Goal: Transaction & Acquisition: Purchase product/service

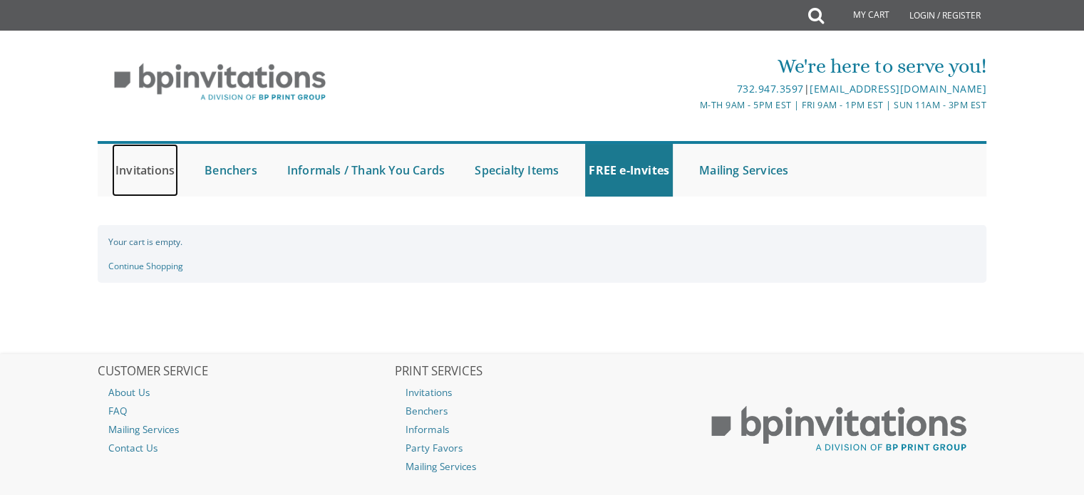
click at [140, 168] on link "Invitations" at bounding box center [145, 170] width 66 height 53
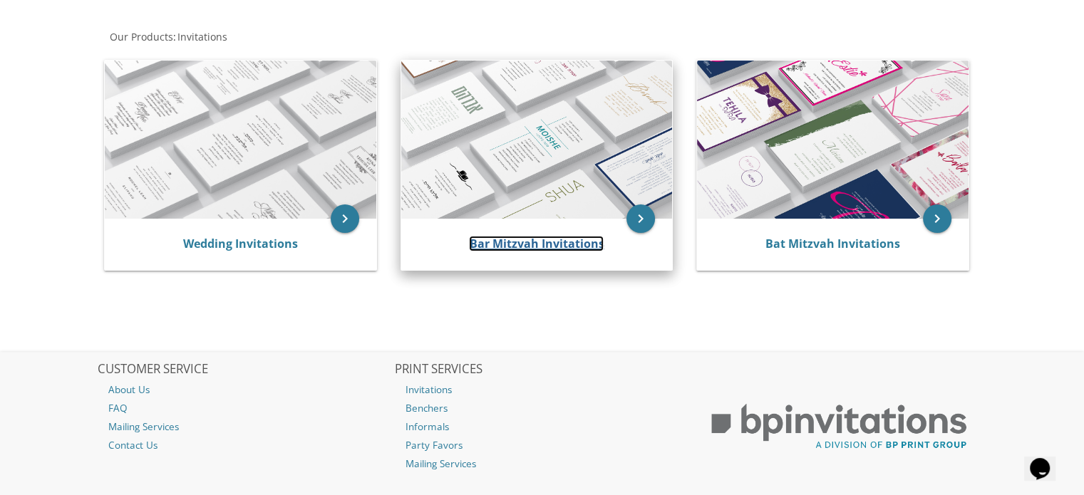
click at [523, 244] on link "Bar Mitzvah Invitations" at bounding box center [536, 244] width 135 height 16
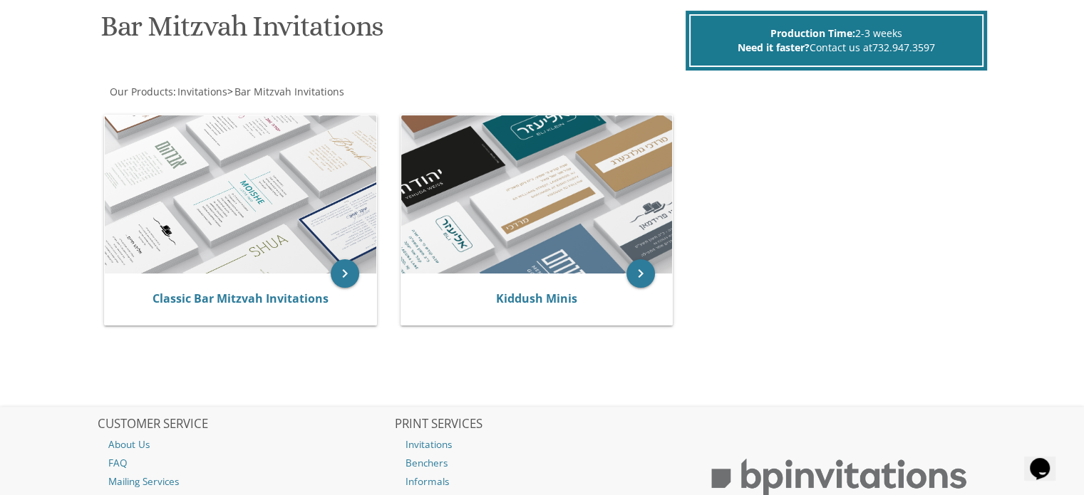
scroll to position [220, 0]
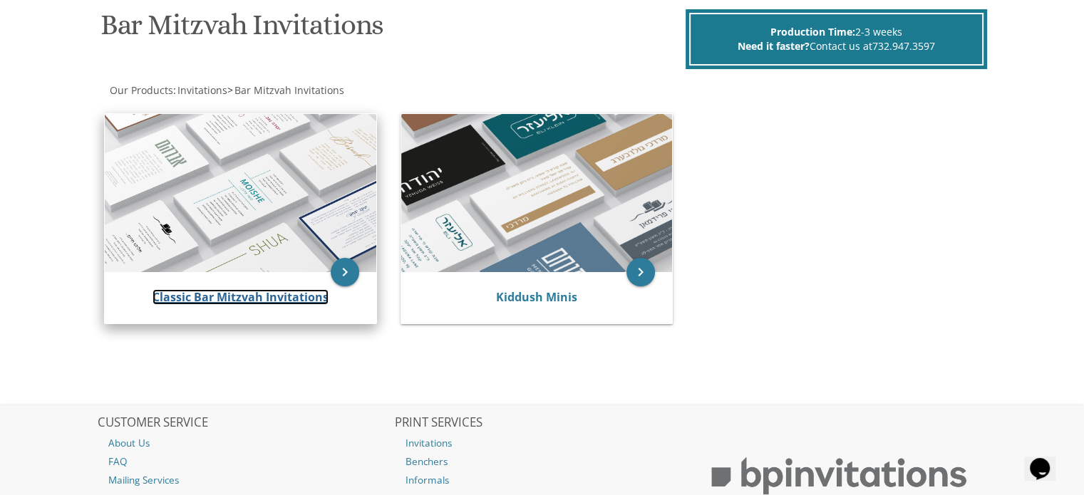
click at [287, 296] on link "Classic Bar Mitzvah Invitations" at bounding box center [241, 297] width 176 height 16
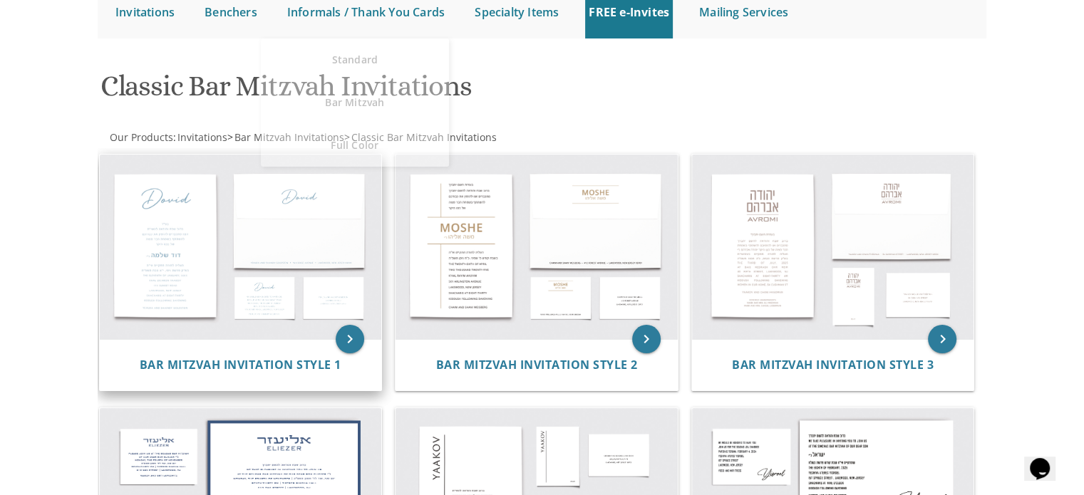
scroll to position [160, 0]
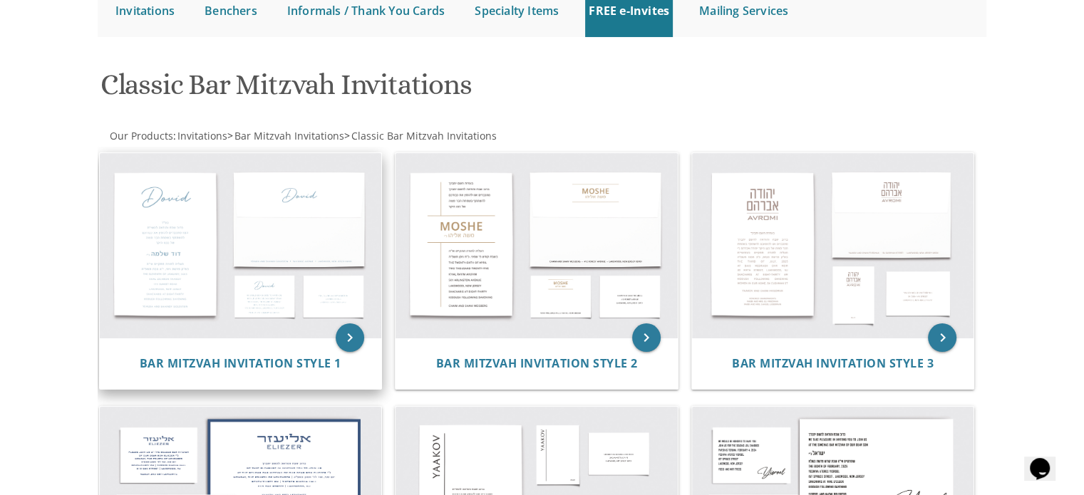
click at [274, 281] on img at bounding box center [241, 245] width 282 height 185
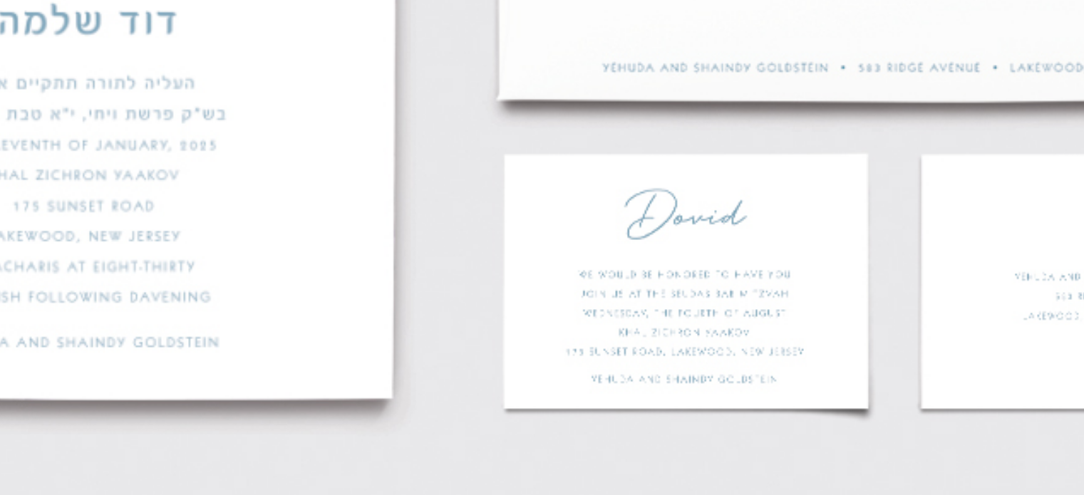
scroll to position [398, 0]
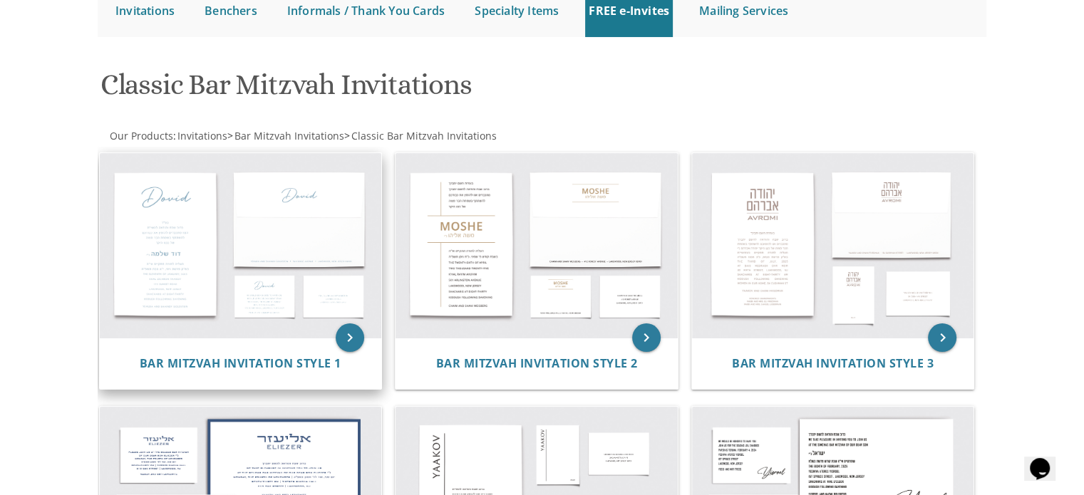
scroll to position [356, 0]
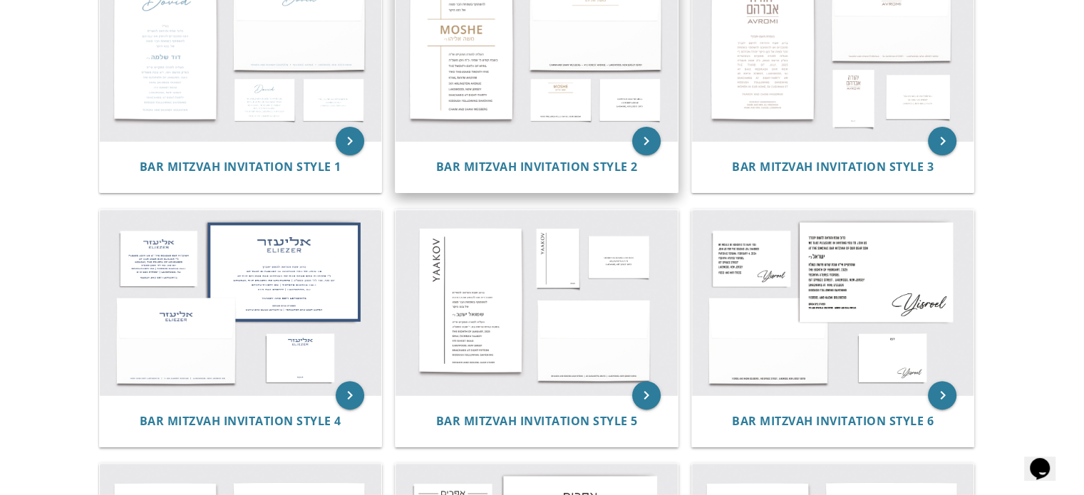
click at [574, 91] on img at bounding box center [537, 49] width 282 height 185
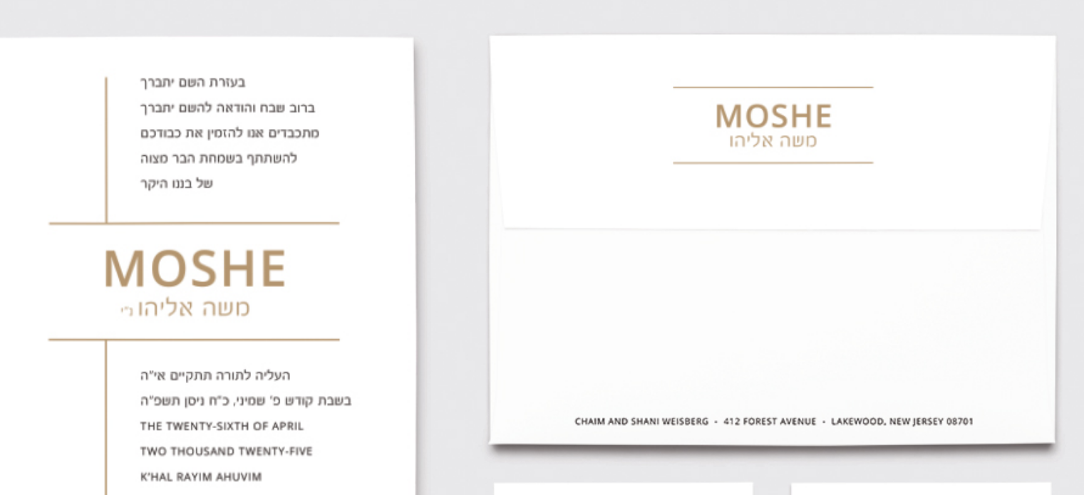
scroll to position [374, 0]
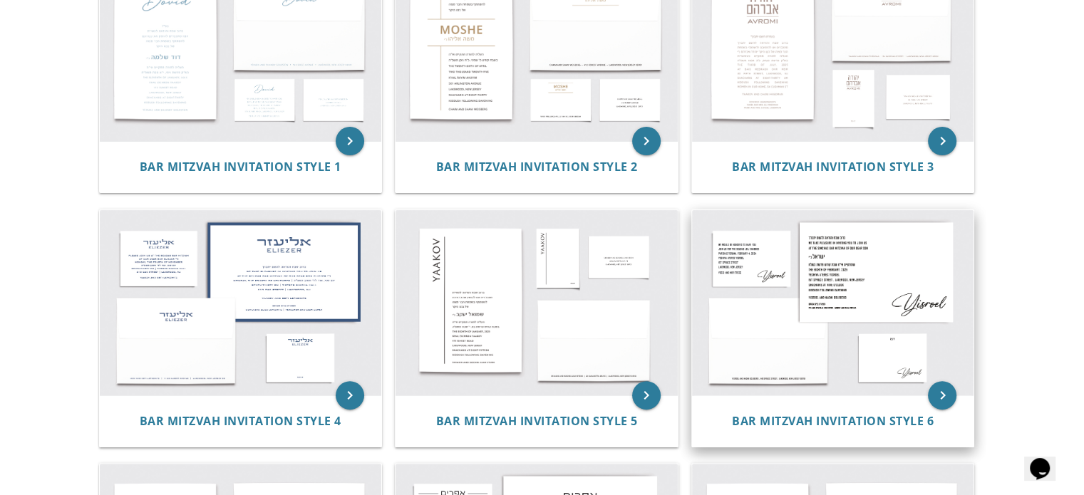
click at [738, 230] on img at bounding box center [833, 302] width 282 height 185
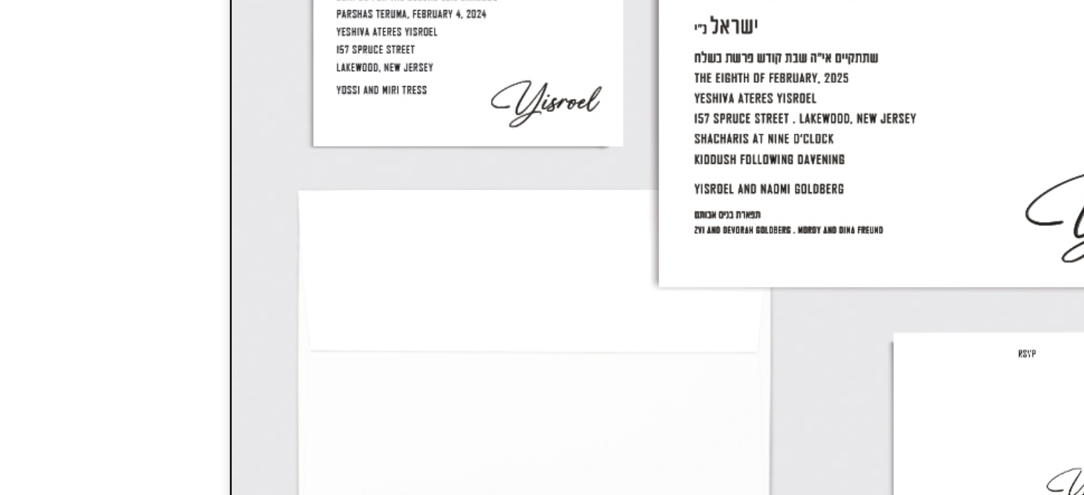
scroll to position [180, 0]
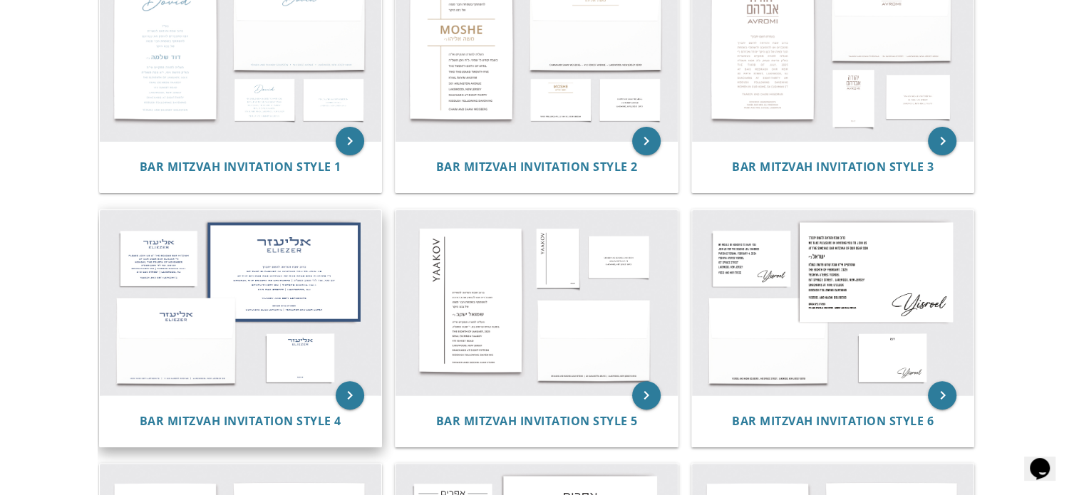
click at [172, 259] on img at bounding box center [241, 302] width 282 height 185
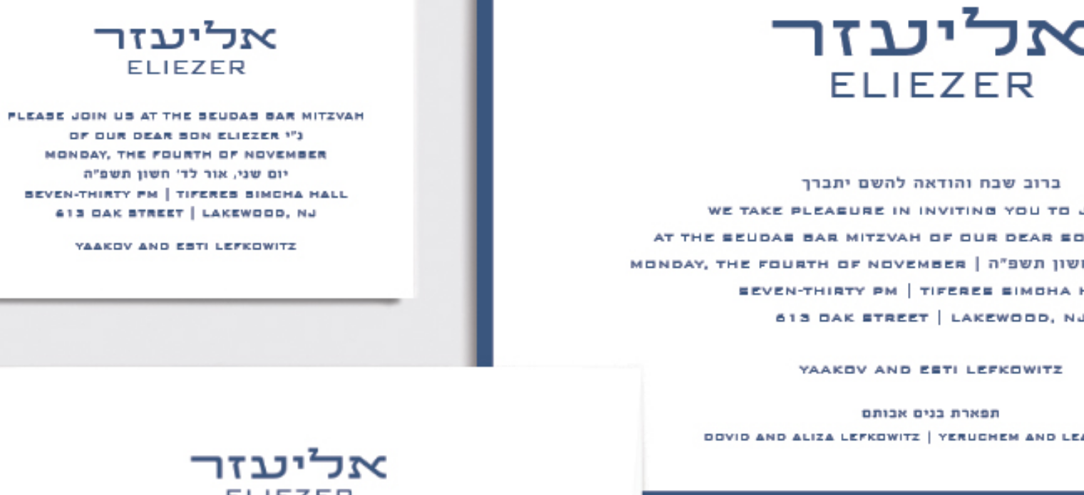
scroll to position [325, 0]
